Goal: Transaction & Acquisition: Purchase product/service

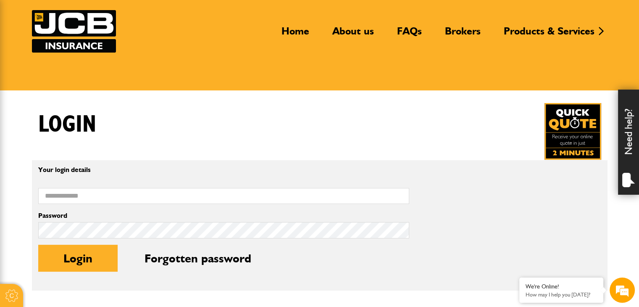
scroll to position [84, 0]
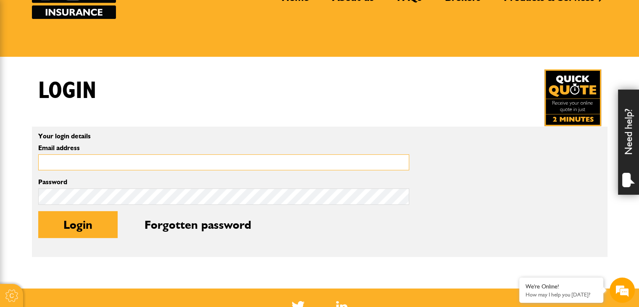
click at [197, 164] on input "Email address" at bounding box center [223, 162] width 371 height 16
type input "**********"
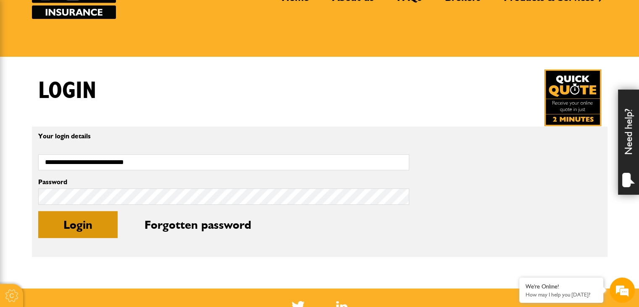
click at [89, 223] on button "Login" at bounding box center [77, 224] width 79 height 27
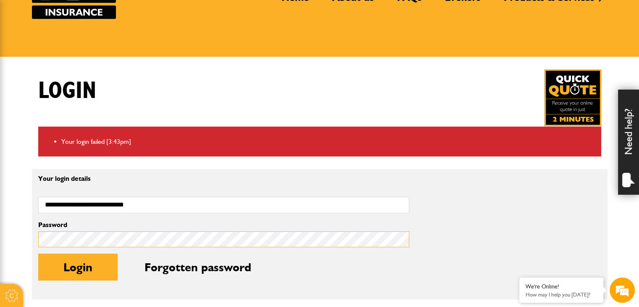
click at [38, 253] on button "Login" at bounding box center [77, 266] width 79 height 27
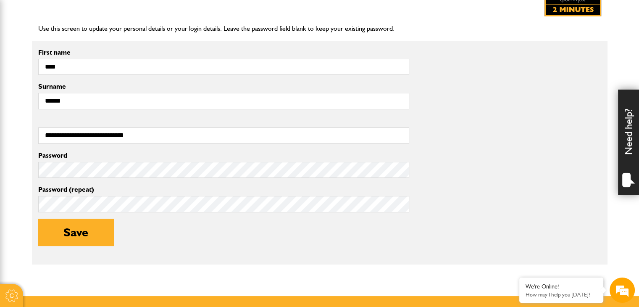
scroll to position [252, 0]
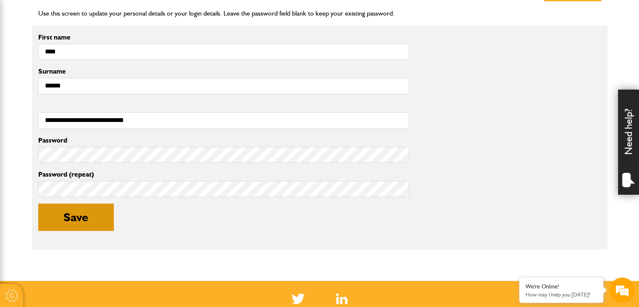
click at [94, 224] on button "Save" at bounding box center [75, 216] width 75 height 27
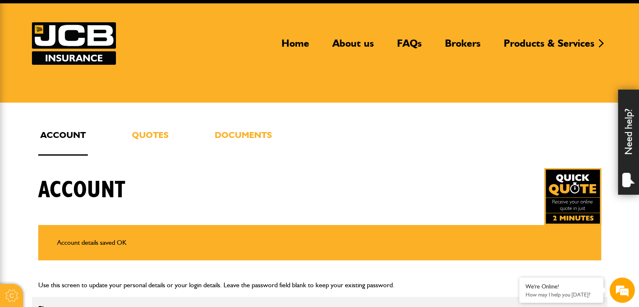
scroll to position [42, 0]
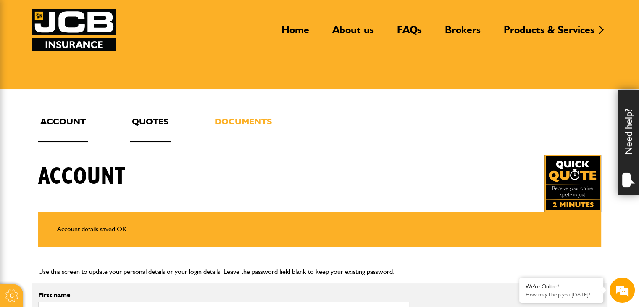
click at [155, 121] on link "Quotes" at bounding box center [150, 128] width 41 height 28
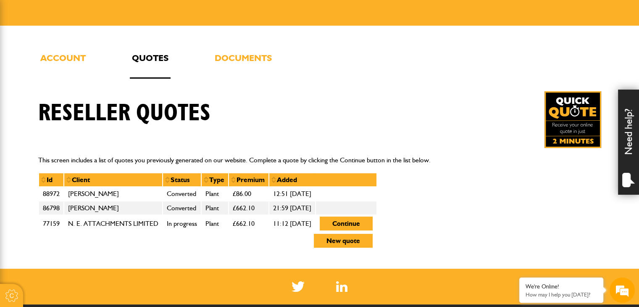
scroll to position [126, 0]
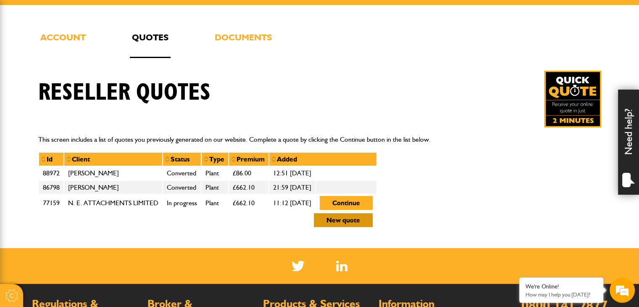
click at [373, 222] on button "New quote" at bounding box center [343, 220] width 59 height 14
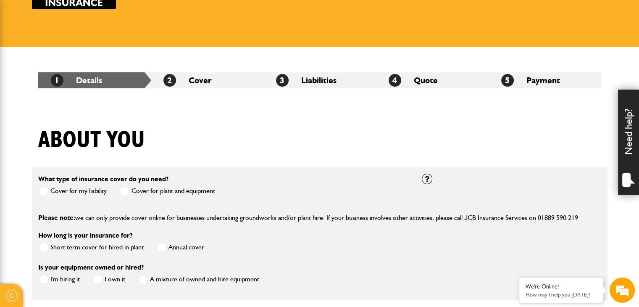
scroll to position [42, 0]
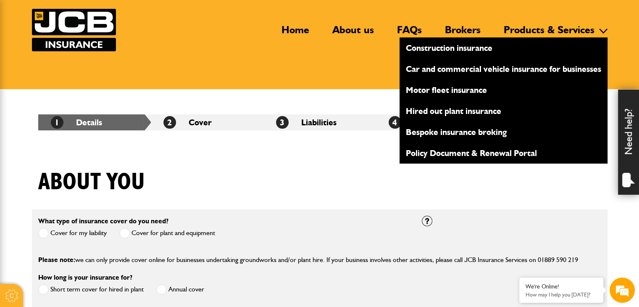
click at [528, 31] on link "Products & Services" at bounding box center [549, 33] width 103 height 19
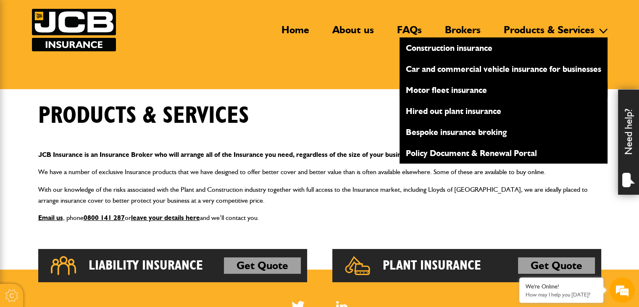
click at [462, 90] on link "Motor fleet insurance" at bounding box center [504, 90] width 208 height 14
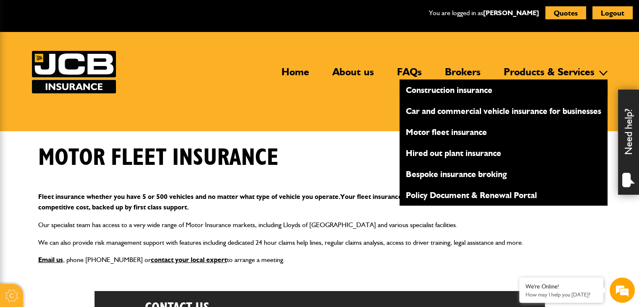
click at [472, 92] on link "Construction insurance" at bounding box center [504, 90] width 208 height 14
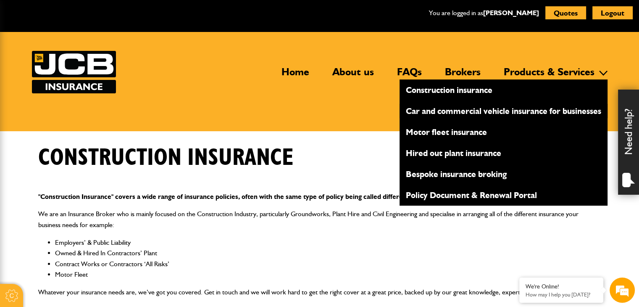
click at [496, 112] on link "Car and commercial vehicle insurance for businesses" at bounding box center [504, 111] width 208 height 14
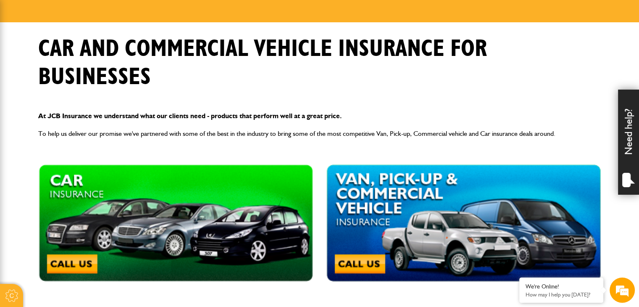
scroll to position [42, 0]
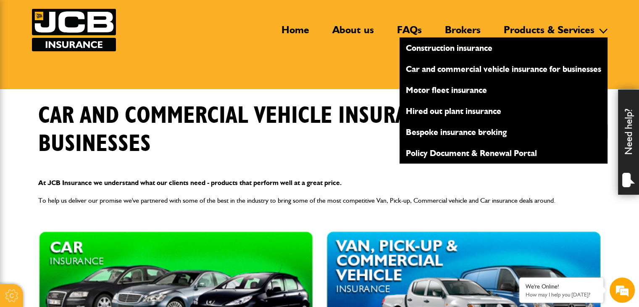
click at [476, 127] on link "Bespoke insurance broking" at bounding box center [504, 132] width 208 height 14
